Goal: Task Accomplishment & Management: Use online tool/utility

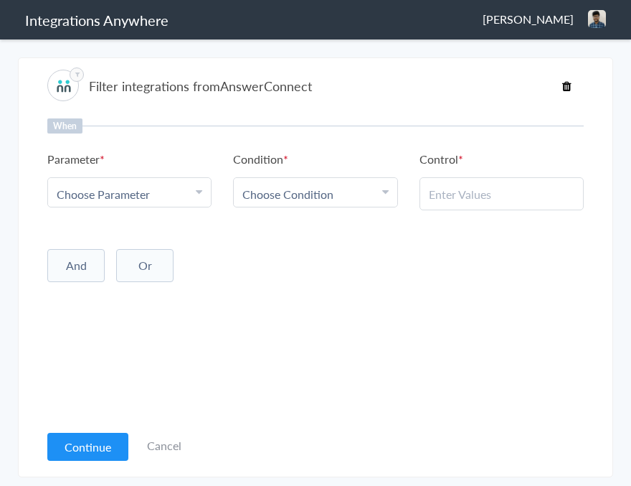
click at [191, 190] on div "Choose Parameter" at bounding box center [130, 194] width 146 height 16
click at [150, 259] on link "Name" at bounding box center [129, 264] width 163 height 31
click at [288, 201] on span "Choose Condition" at bounding box center [287, 194] width 91 height 16
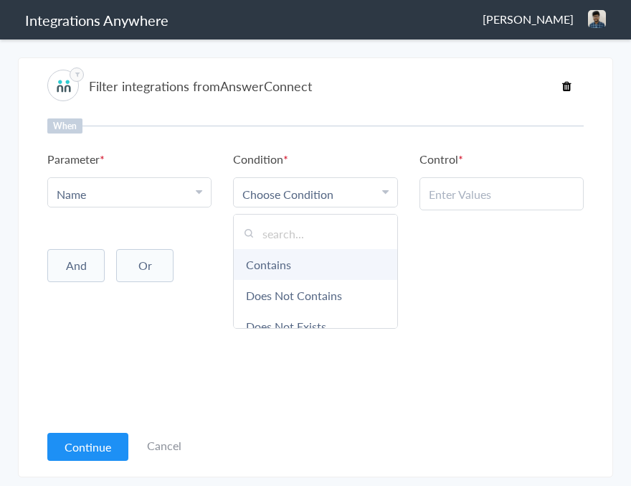
click at [288, 266] on link "Contains" at bounding box center [315, 264] width 163 height 31
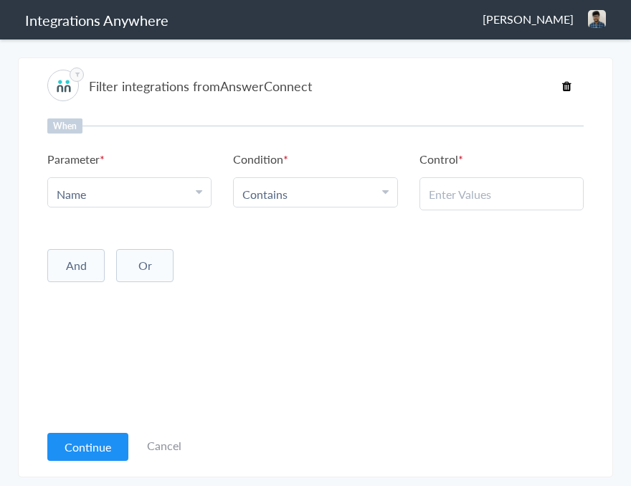
click at [477, 199] on input "text" at bounding box center [502, 194] width 146 height 16
type input "pallavi"
click at [96, 452] on button "Continue" at bounding box center [87, 447] width 81 height 28
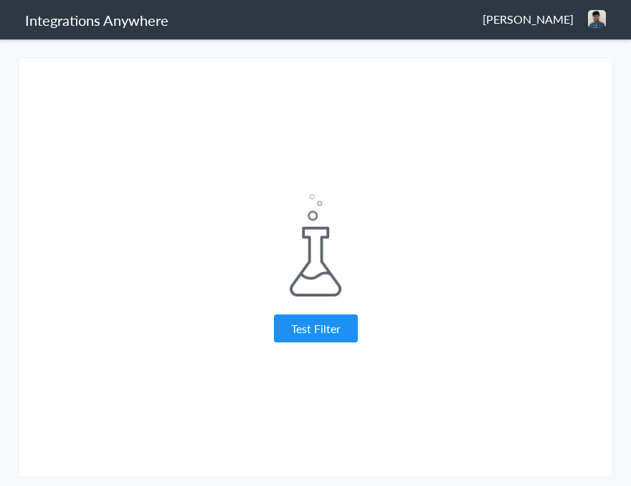
click at [464, 299] on div "Test Filter" at bounding box center [315, 268] width 359 height 148
click at [336, 331] on button "Test Filter" at bounding box center [316, 328] width 84 height 28
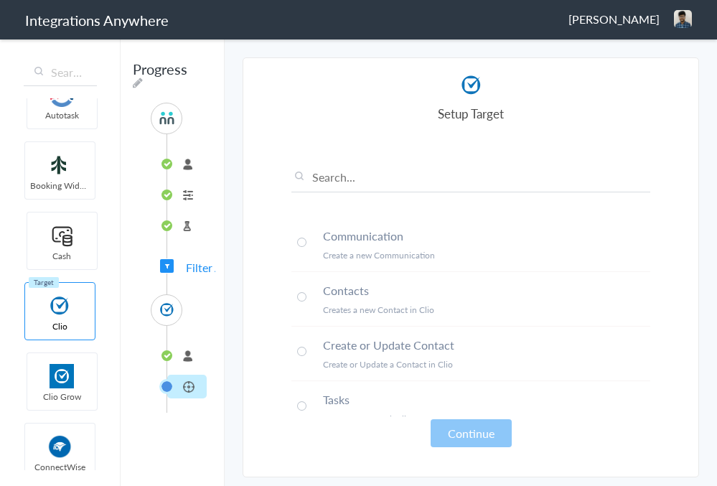
click at [473, 297] on h4 "Contacts" at bounding box center [486, 290] width 327 height 16
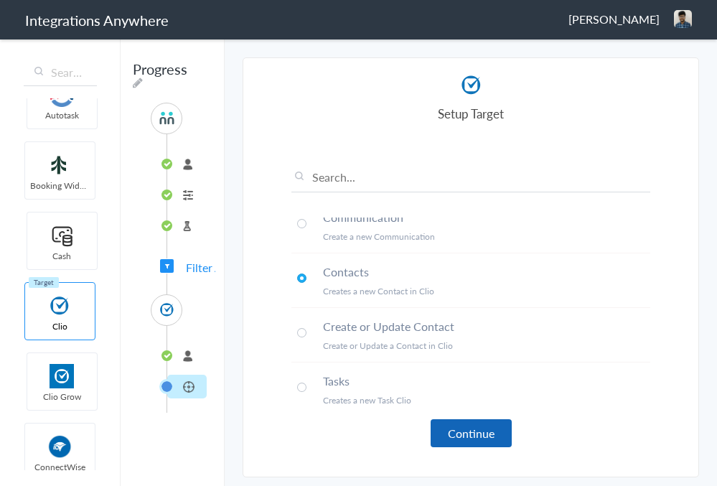
click at [471, 432] on button "Continue" at bounding box center [470, 433] width 81 height 28
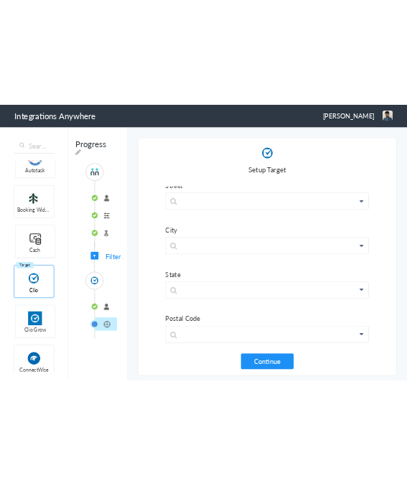
scroll to position [969, 0]
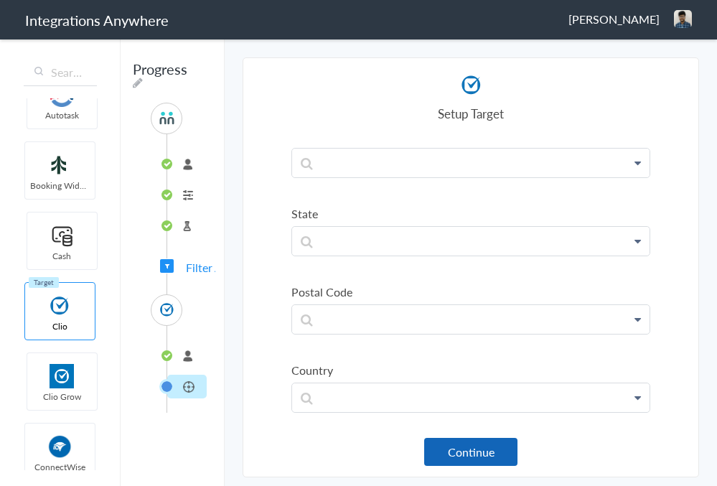
click at [454, 447] on button "Continue" at bounding box center [470, 452] width 93 height 28
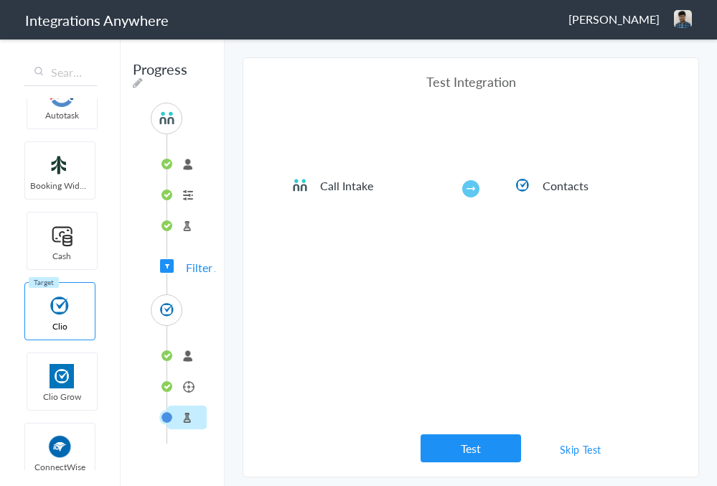
click at [583, 452] on link "Skip Test" at bounding box center [580, 449] width 76 height 26
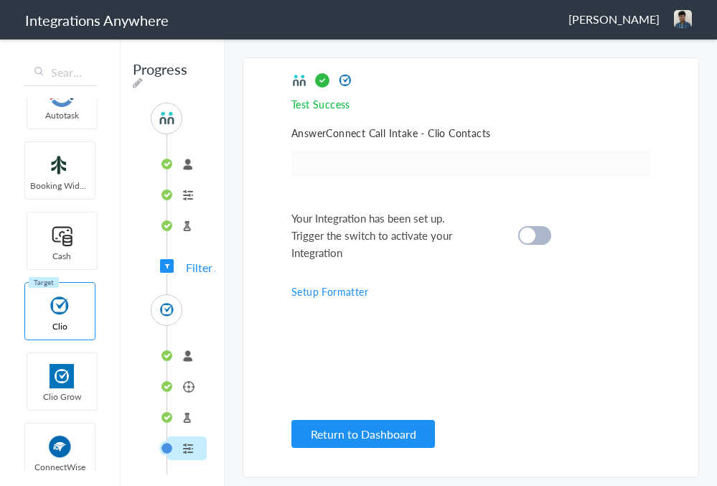
click at [537, 236] on div at bounding box center [534, 235] width 33 height 19
click at [346, 286] on link "Setup Formatter" at bounding box center [329, 291] width 77 height 14
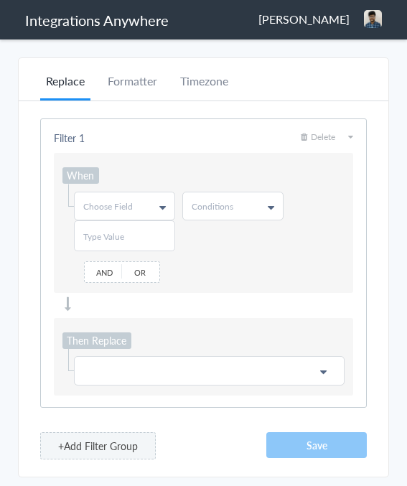
click at [164, 202] on icon at bounding box center [162, 207] width 6 height 11
click at [142, 270] on link "Name" at bounding box center [124, 264] width 98 height 27
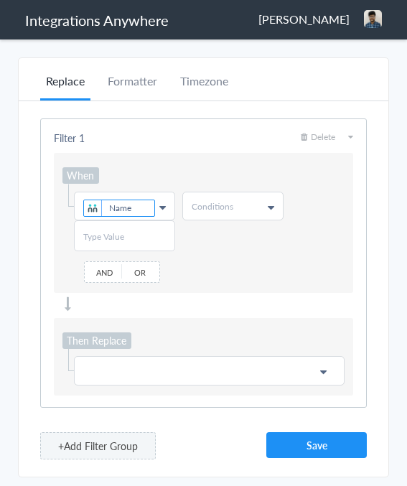
click at [229, 204] on span "Conditions" at bounding box center [213, 206] width 42 height 12
click at [225, 271] on link "Contains" at bounding box center [232, 264] width 98 height 27
click at [148, 228] on div at bounding box center [124, 235] width 101 height 31
click at [146, 234] on input "text" at bounding box center [124, 236] width 82 height 12
type input "reddy"
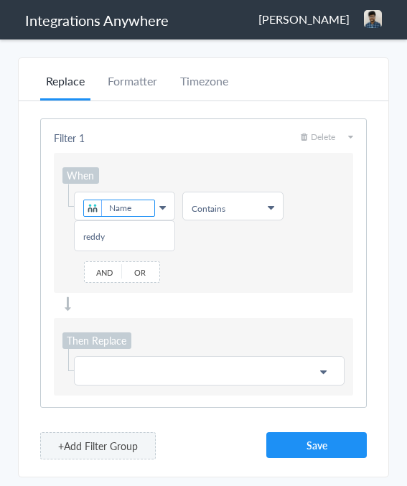
click at [126, 365] on p at bounding box center [209, 371] width 252 height 18
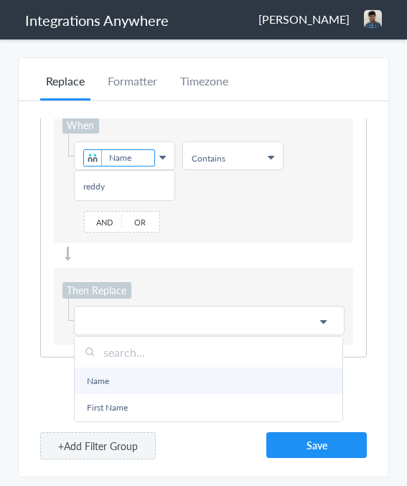
scroll to position [24, 0]
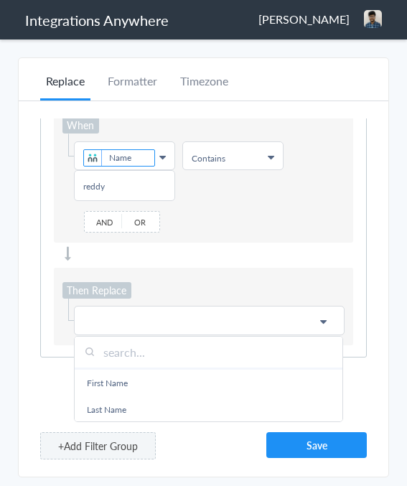
click at [125, 380] on link "First Name" at bounding box center [209, 382] width 268 height 27
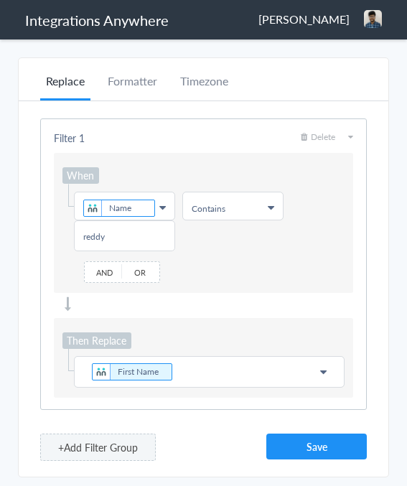
click at [182, 321] on div "Then Replace Choose Field First Name Name First Name Last Name Email Phone Call…" at bounding box center [203, 358] width 299 height 80
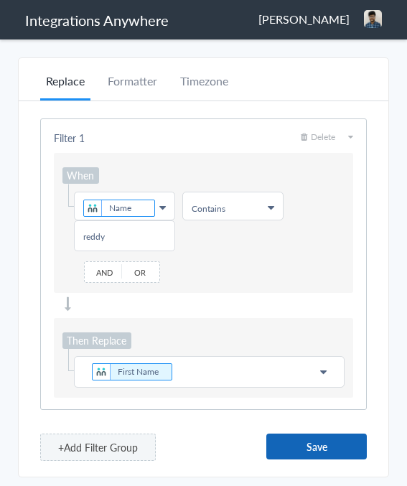
click at [298, 448] on button "Save" at bounding box center [316, 446] width 100 height 26
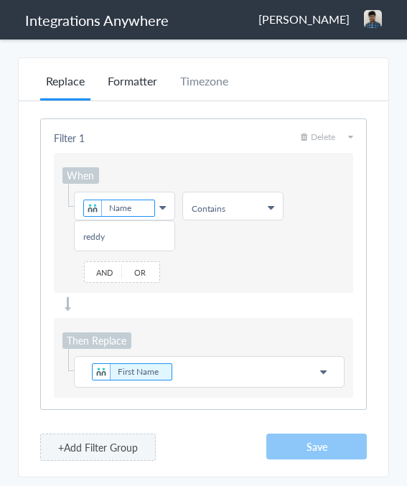
click at [144, 87] on li "Formatter" at bounding box center [132, 86] width 61 height 28
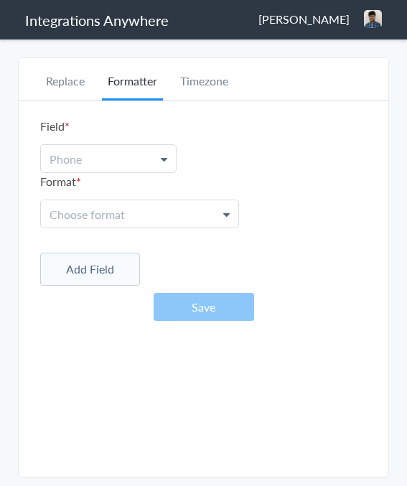
click at [138, 159] on link "Phone" at bounding box center [108, 158] width 135 height 27
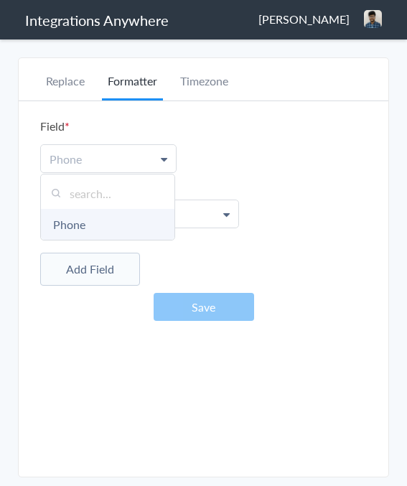
click at [127, 230] on link "Phone" at bounding box center [107, 224] width 133 height 31
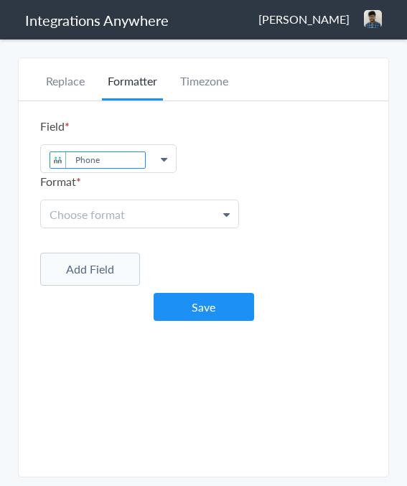
click at [159, 219] on link "Choose format" at bounding box center [139, 213] width 197 height 27
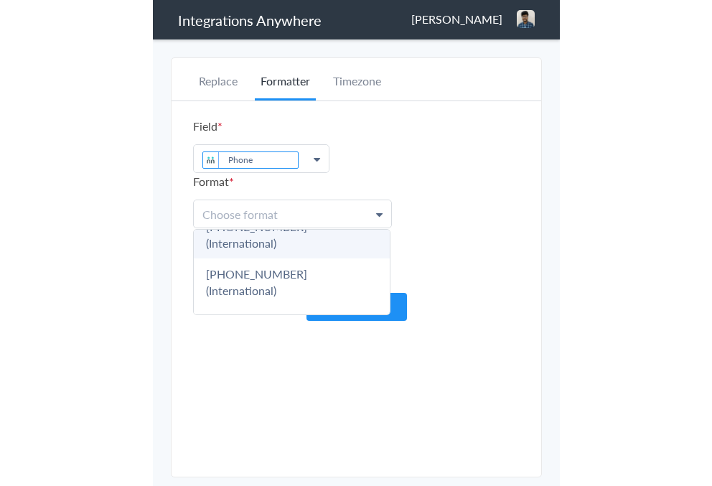
scroll to position [65, 0]
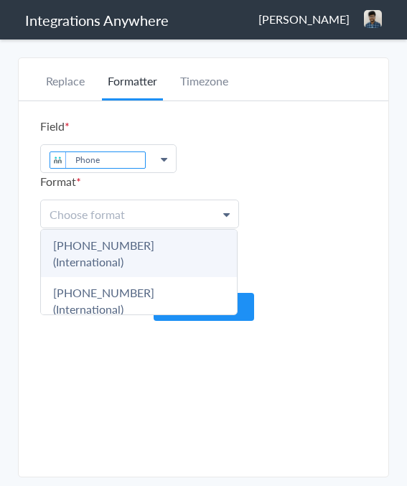
click at [146, 255] on link "[PHONE_NUMBER] (International)" at bounding box center [139, 253] width 196 height 47
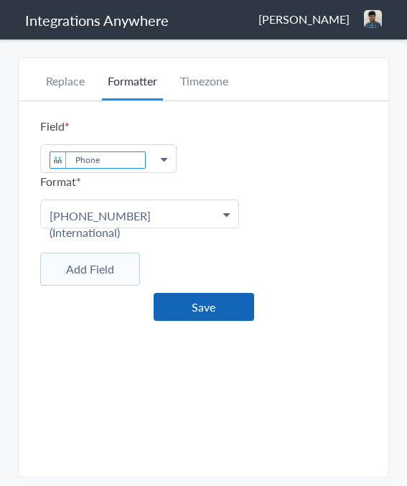
click at [195, 311] on button "Save" at bounding box center [204, 307] width 100 height 28
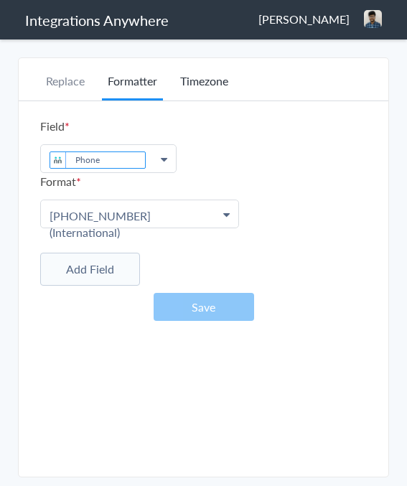
click at [211, 76] on li "Timezone" at bounding box center [204, 86] width 60 height 28
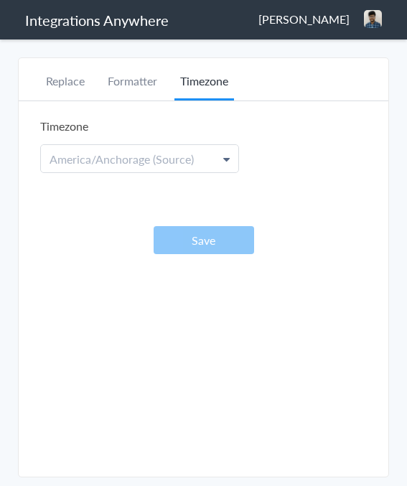
click at [199, 165] on link "America/Anchorage (Source)" at bounding box center [139, 158] width 197 height 27
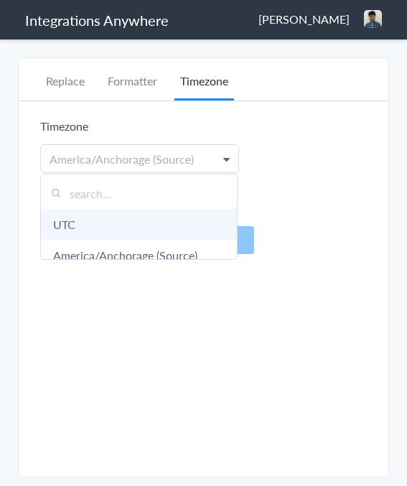
click at [181, 226] on link "UTC" at bounding box center [139, 224] width 196 height 31
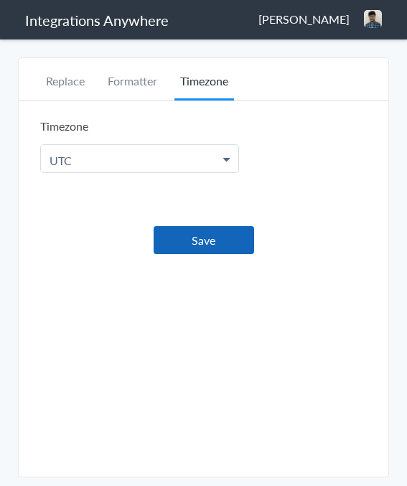
click at [213, 244] on button "Save" at bounding box center [204, 240] width 100 height 28
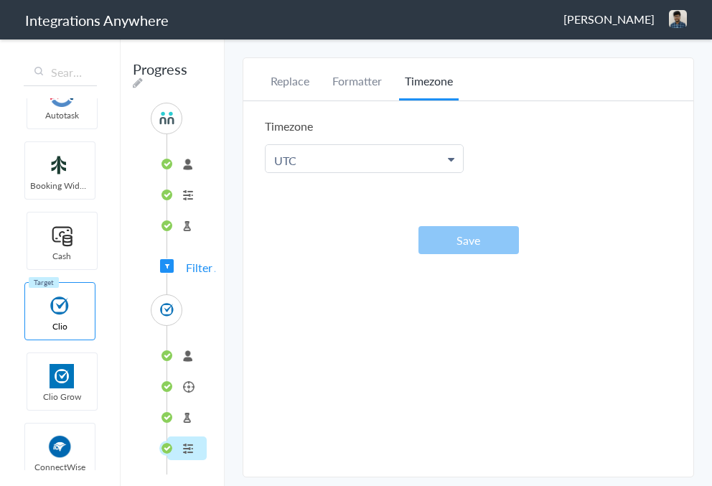
click at [181, 416] on li "Test Target" at bounding box center [186, 417] width 39 height 24
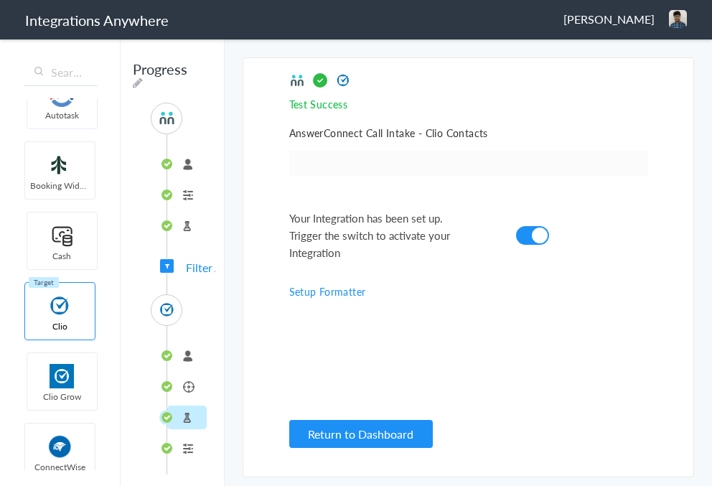
click at [533, 231] on cite at bounding box center [540, 235] width 16 height 16
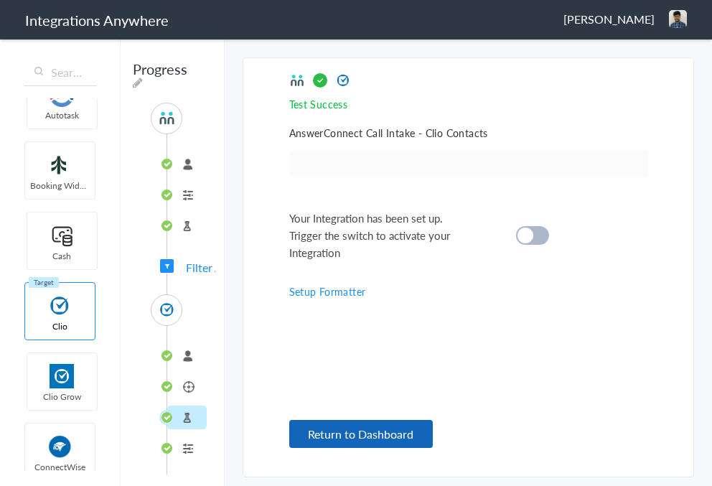
click at [364, 436] on button "Return to Dashboard" at bounding box center [360, 434] width 143 height 28
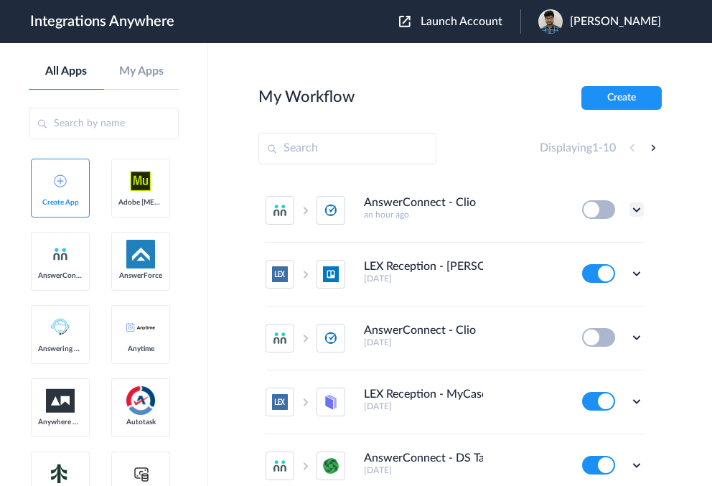
click at [629, 209] on icon at bounding box center [636, 209] width 14 height 14
click at [592, 298] on span "Delete" at bounding box center [591, 296] width 29 height 10
click at [581, 306] on li "Are you sure?" at bounding box center [596, 302] width 93 height 39
